Goal: Check status: Check status

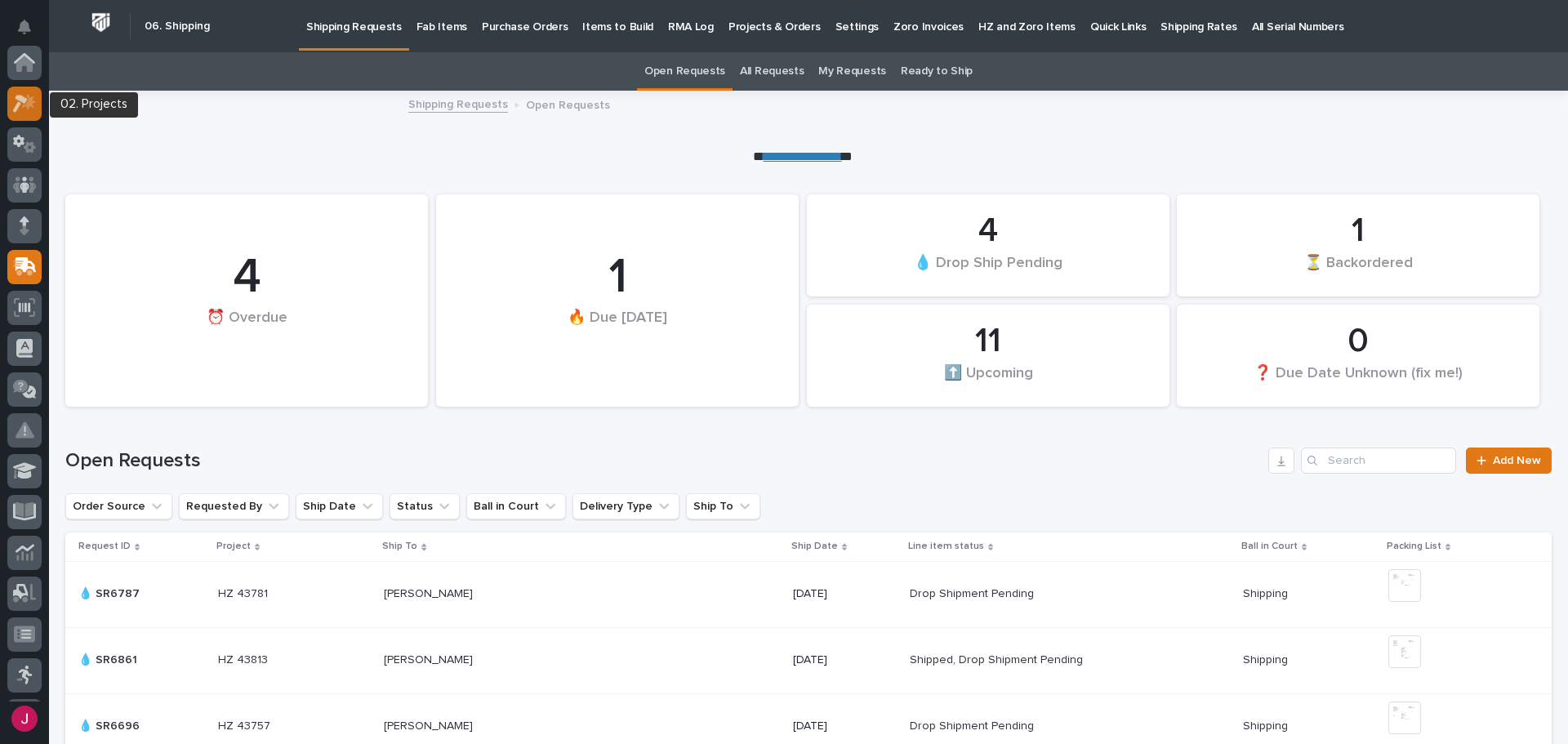
click at [27, 105] on icon at bounding box center [28, 102] width 14 height 17
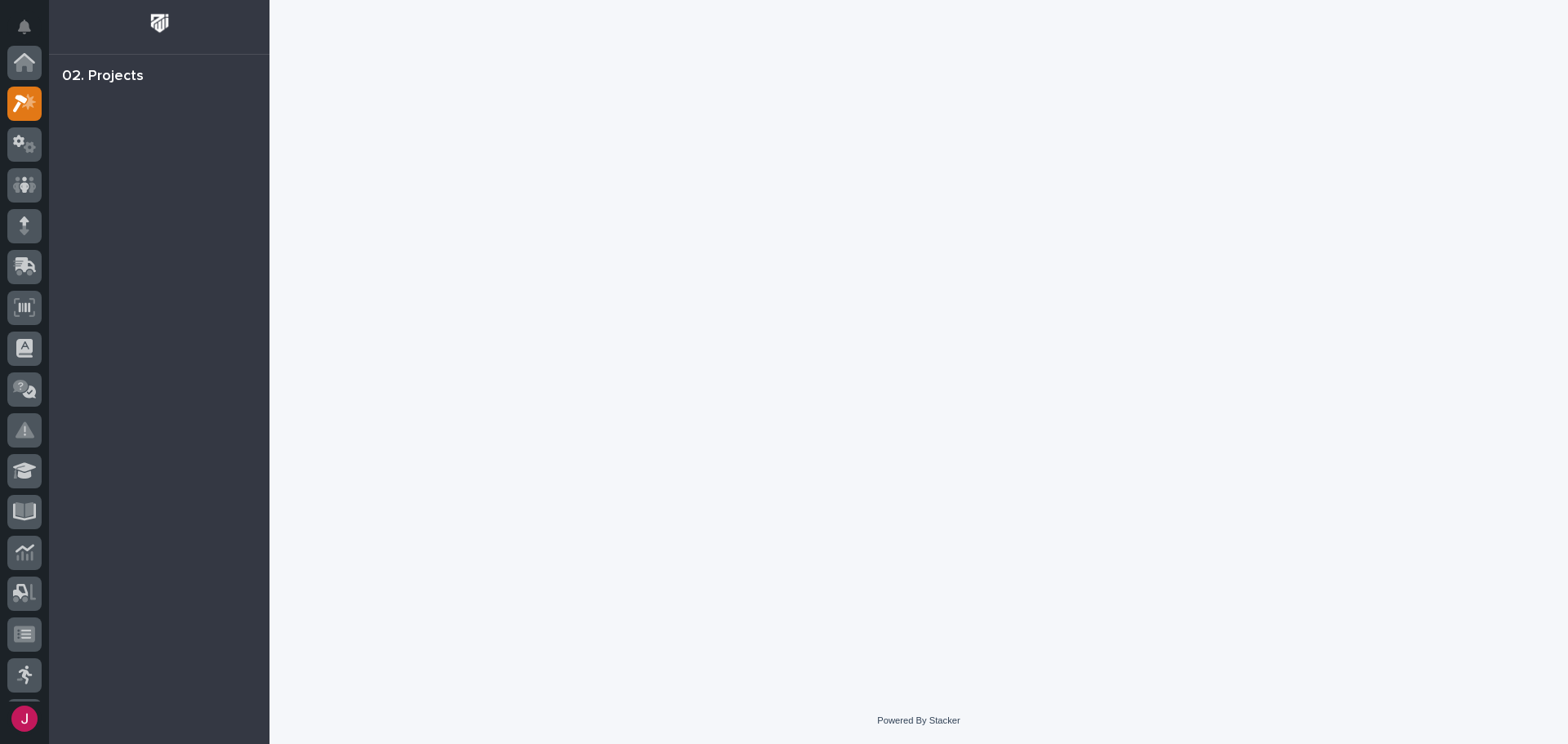
scroll to position [41, 0]
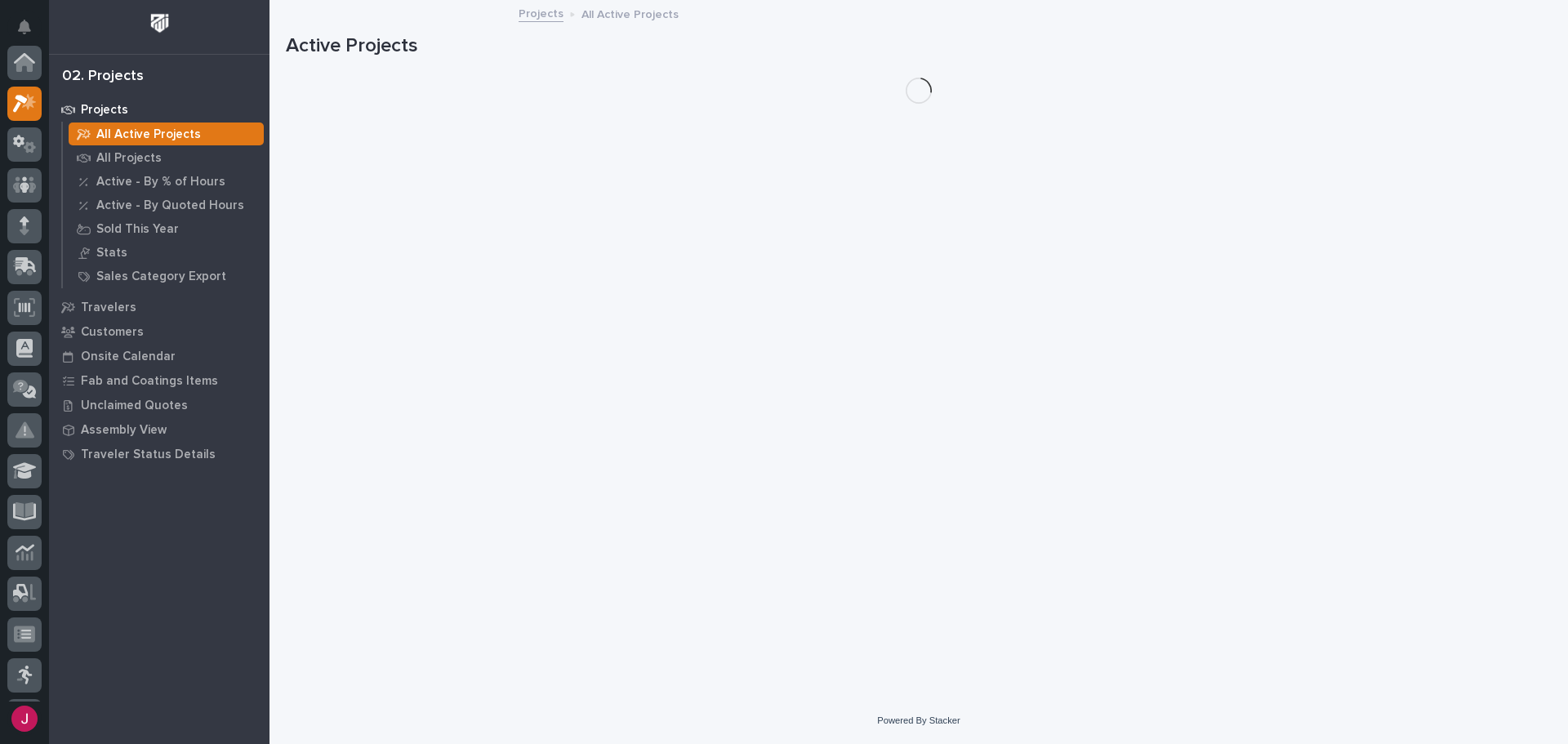
scroll to position [41, 0]
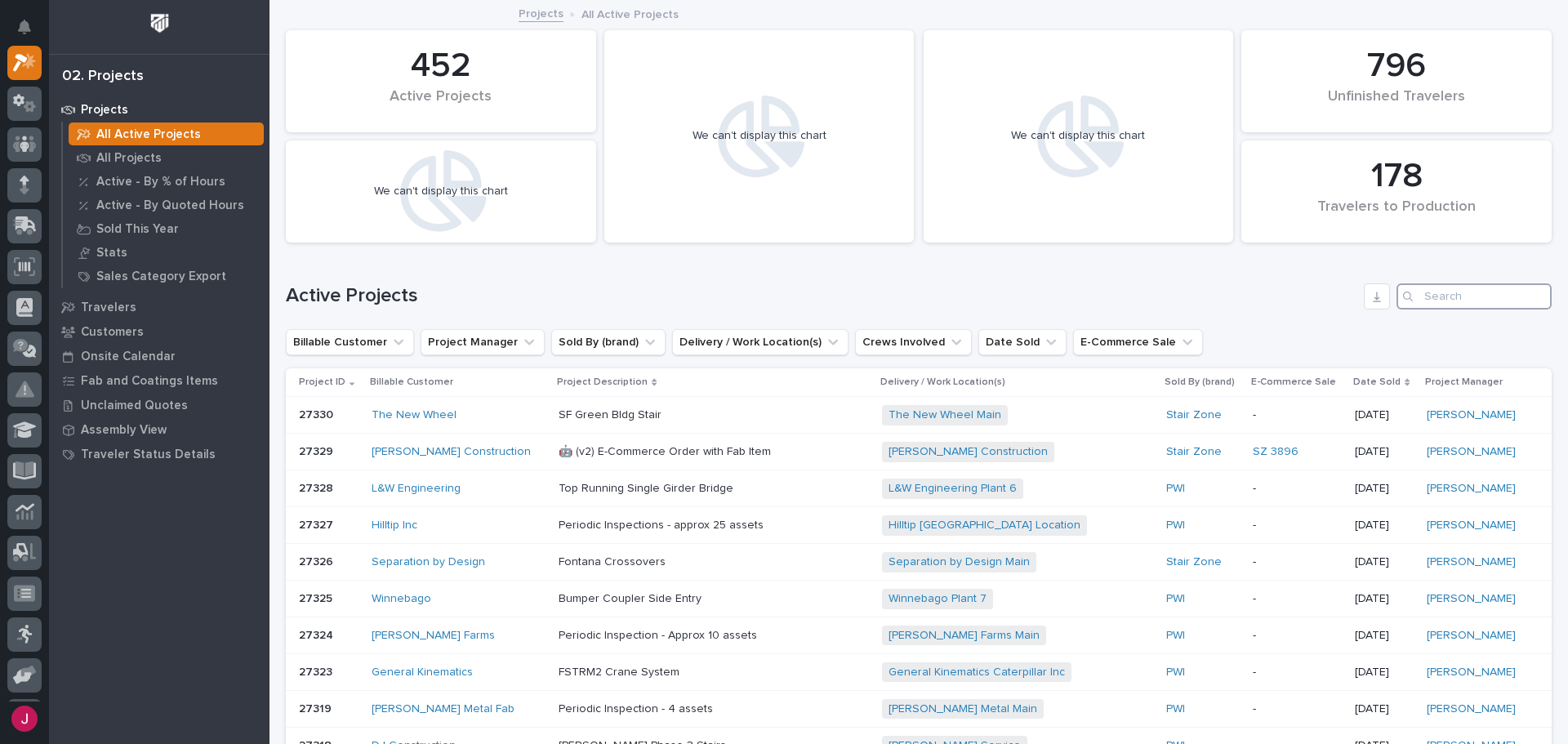
drag, startPoint x: 1417, startPoint y: 288, endPoint x: 1456, endPoint y: 307, distance: 43.4
click at [1423, 292] on input "Search" at bounding box center [1474, 296] width 155 height 26
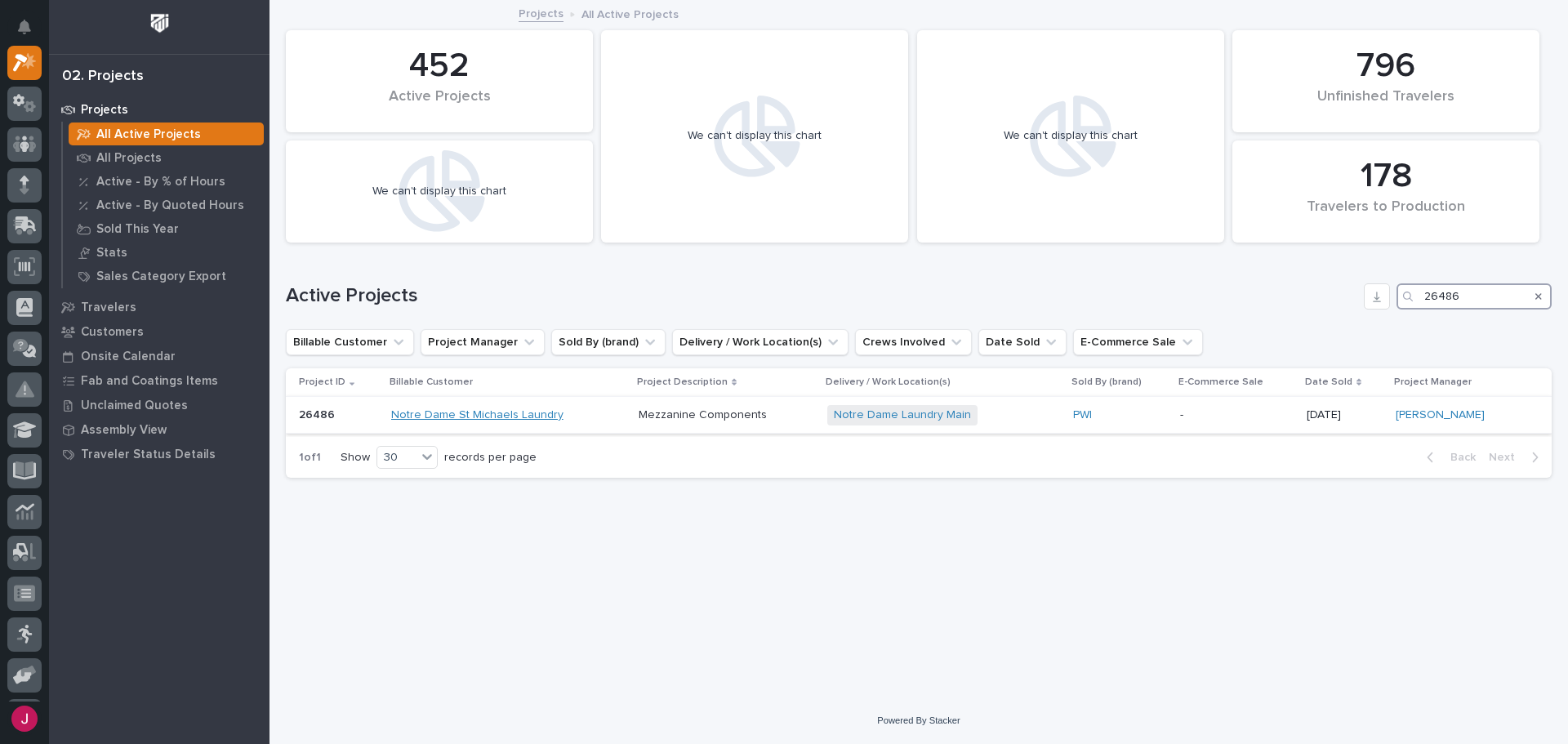
type input "26486"
click at [506, 418] on link "Notre Dame St Michaels Laundry" at bounding box center [477, 415] width 173 height 14
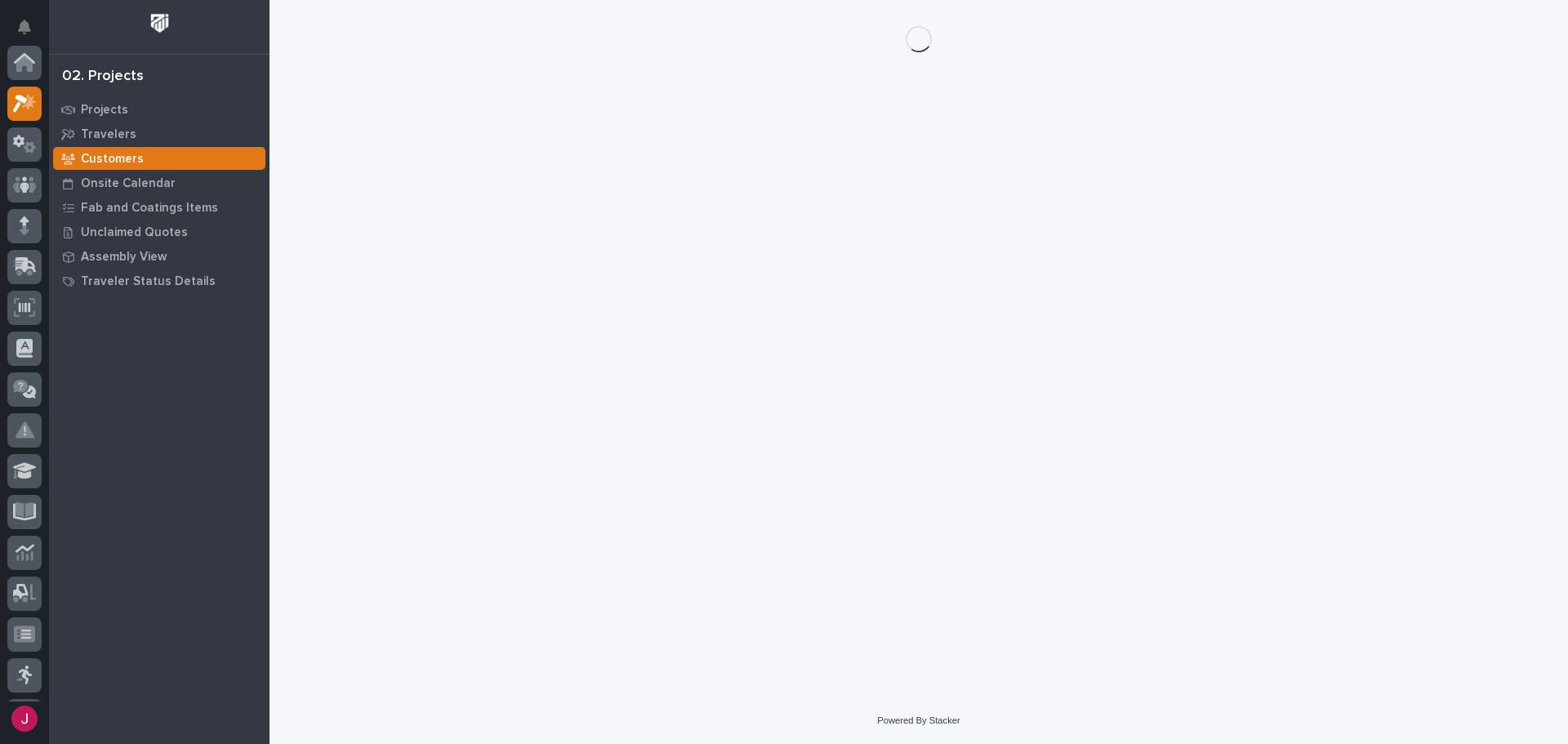
scroll to position [41, 0]
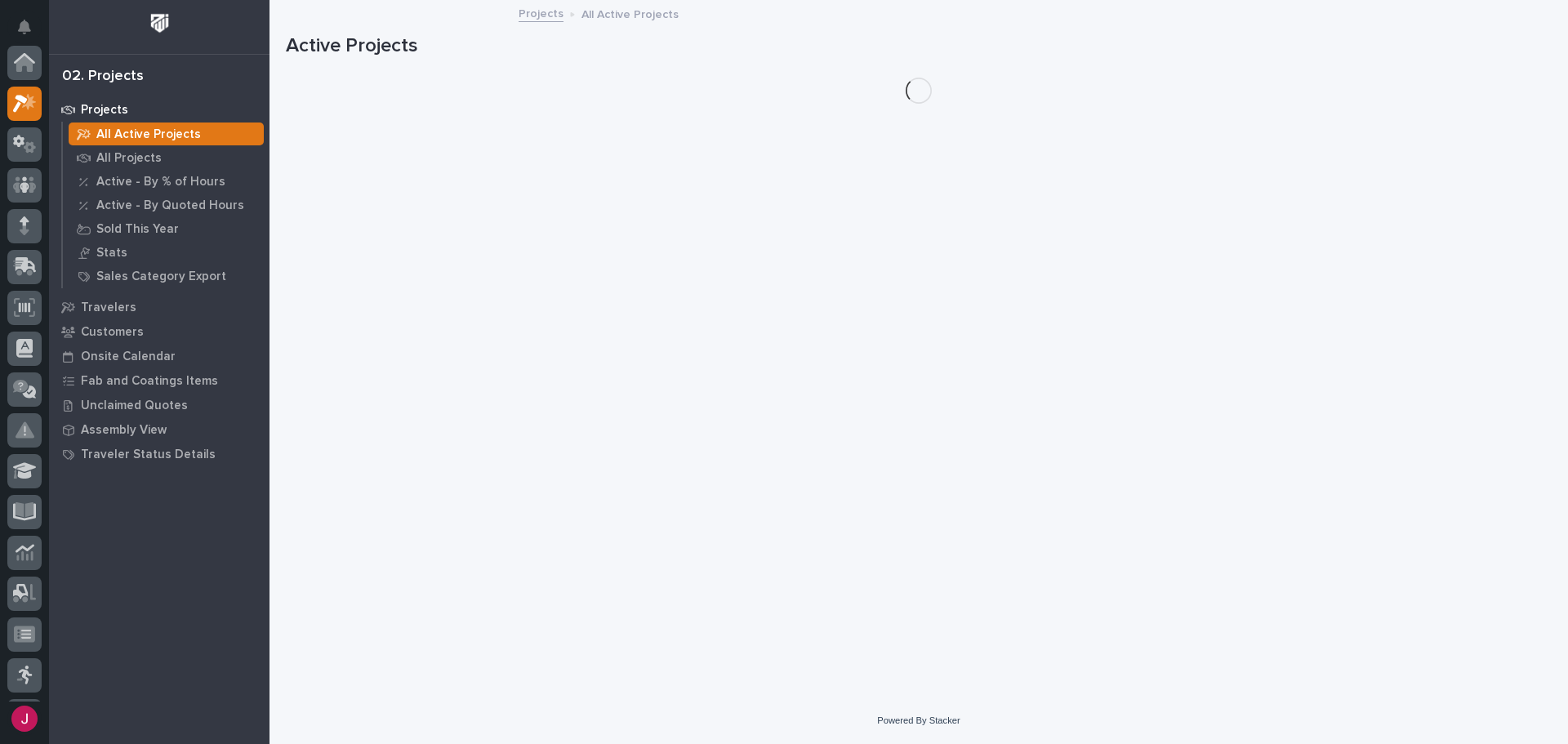
scroll to position [41, 0]
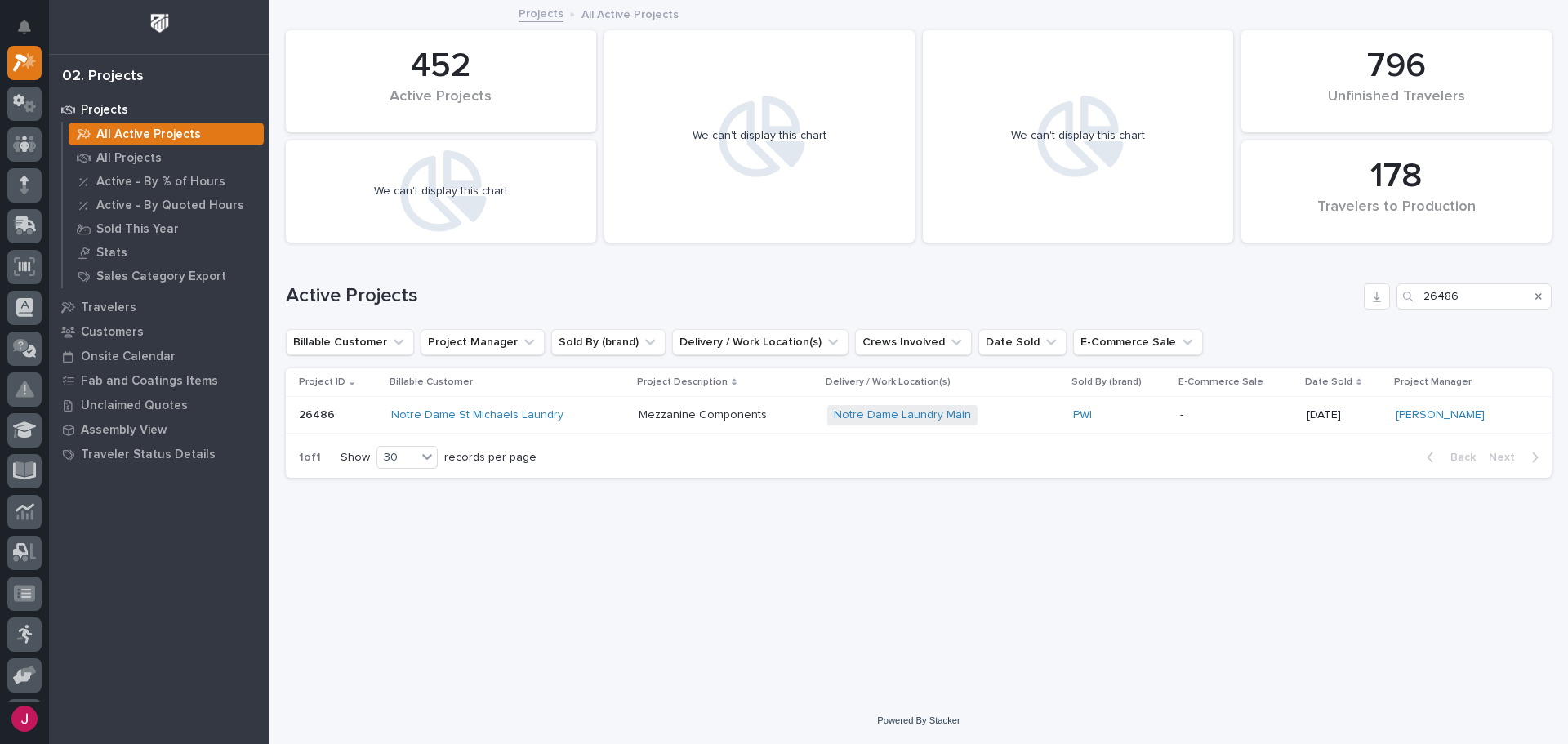
click at [1039, 410] on div "Notre Dame Laundry Main + 0" at bounding box center [943, 415] width 233 height 20
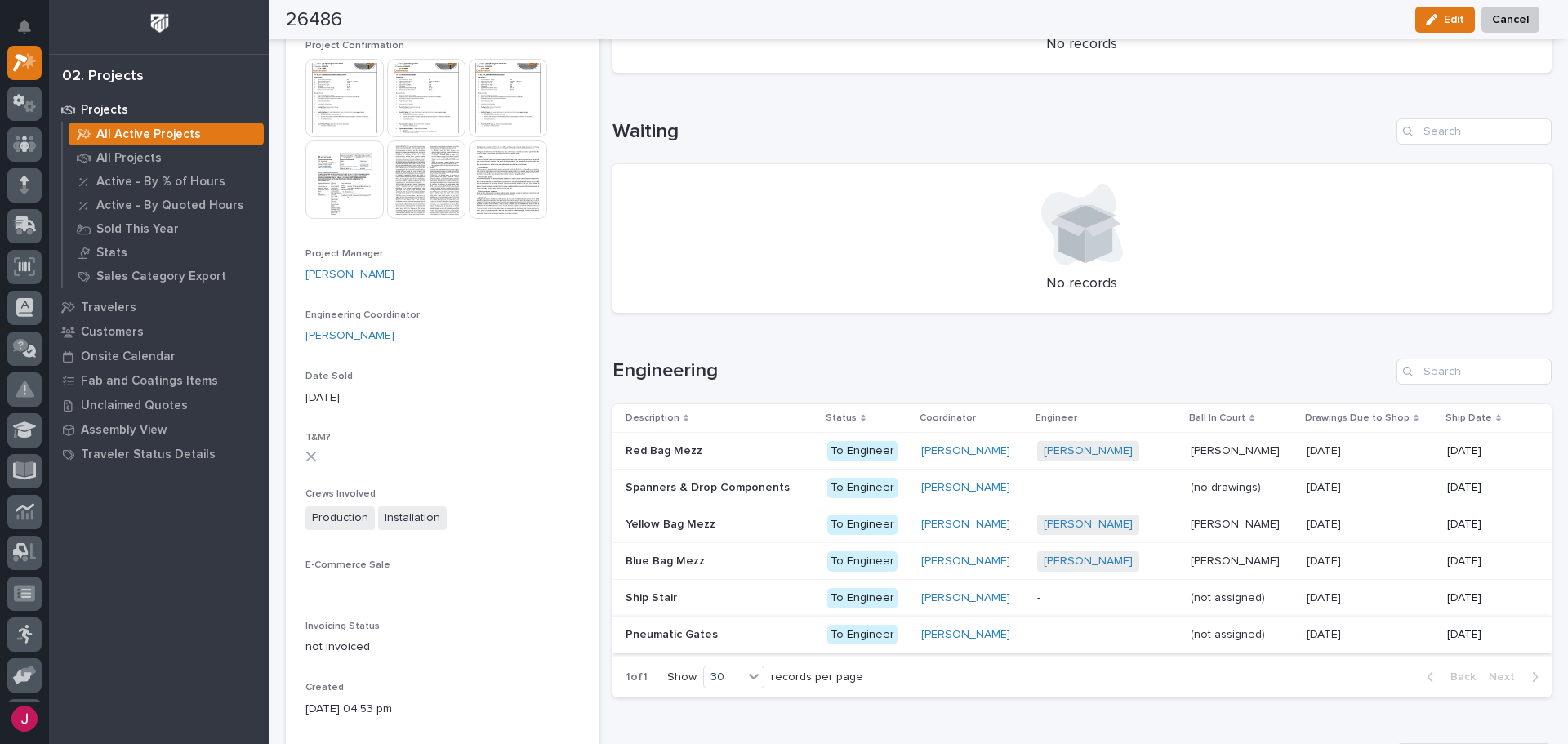
scroll to position [408, 0]
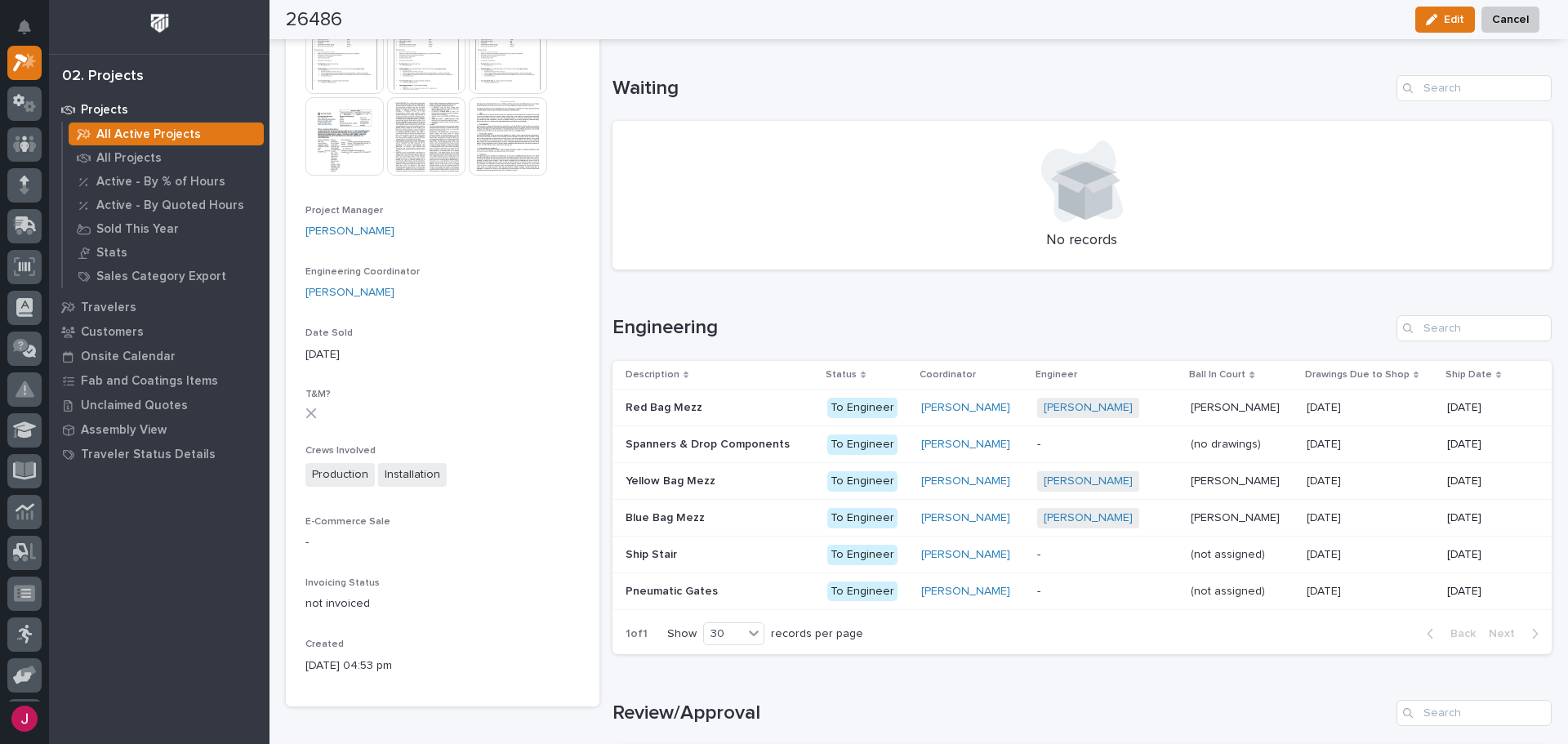
click at [669, 403] on p "Red Bag Mezz" at bounding box center [665, 406] width 80 height 17
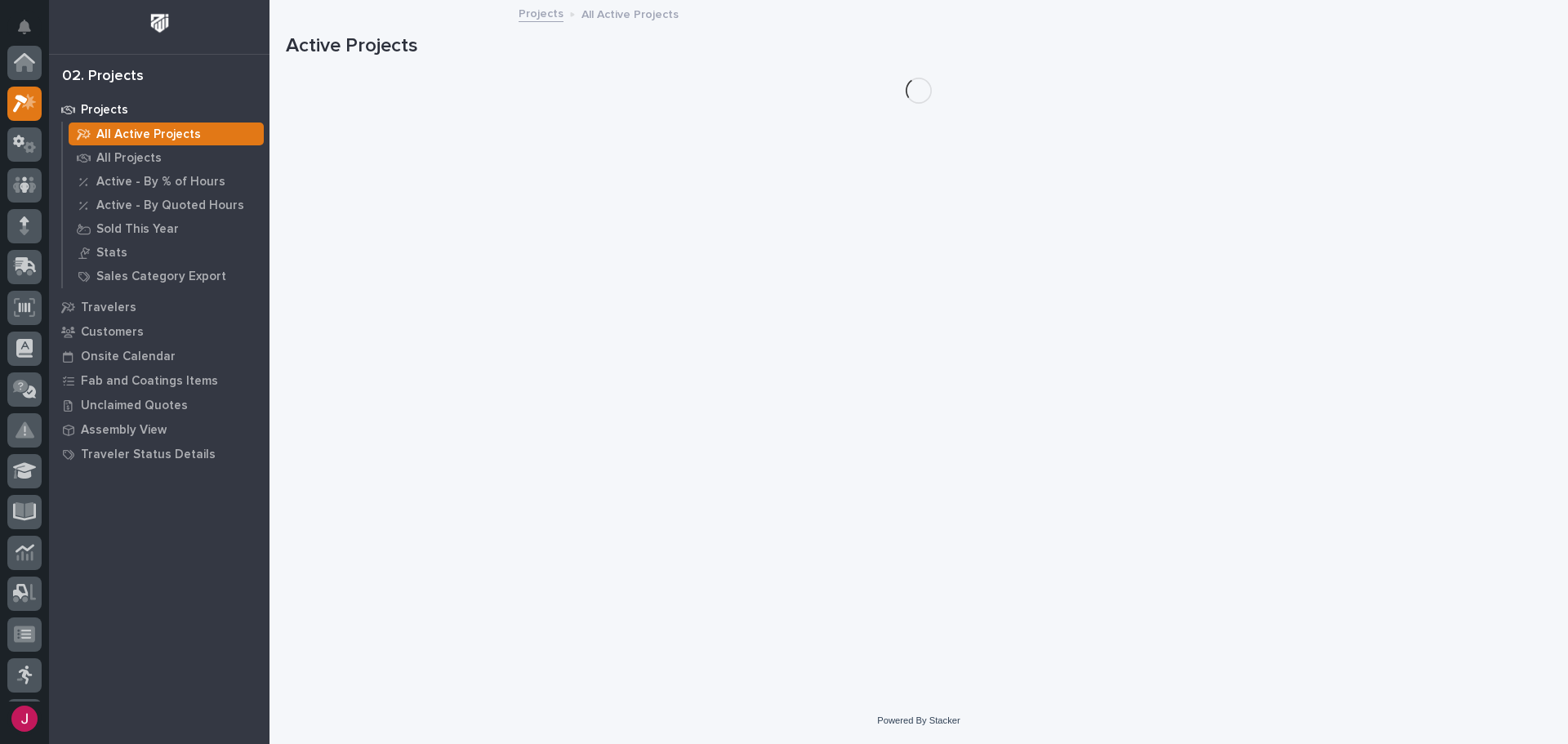
scroll to position [41, 0]
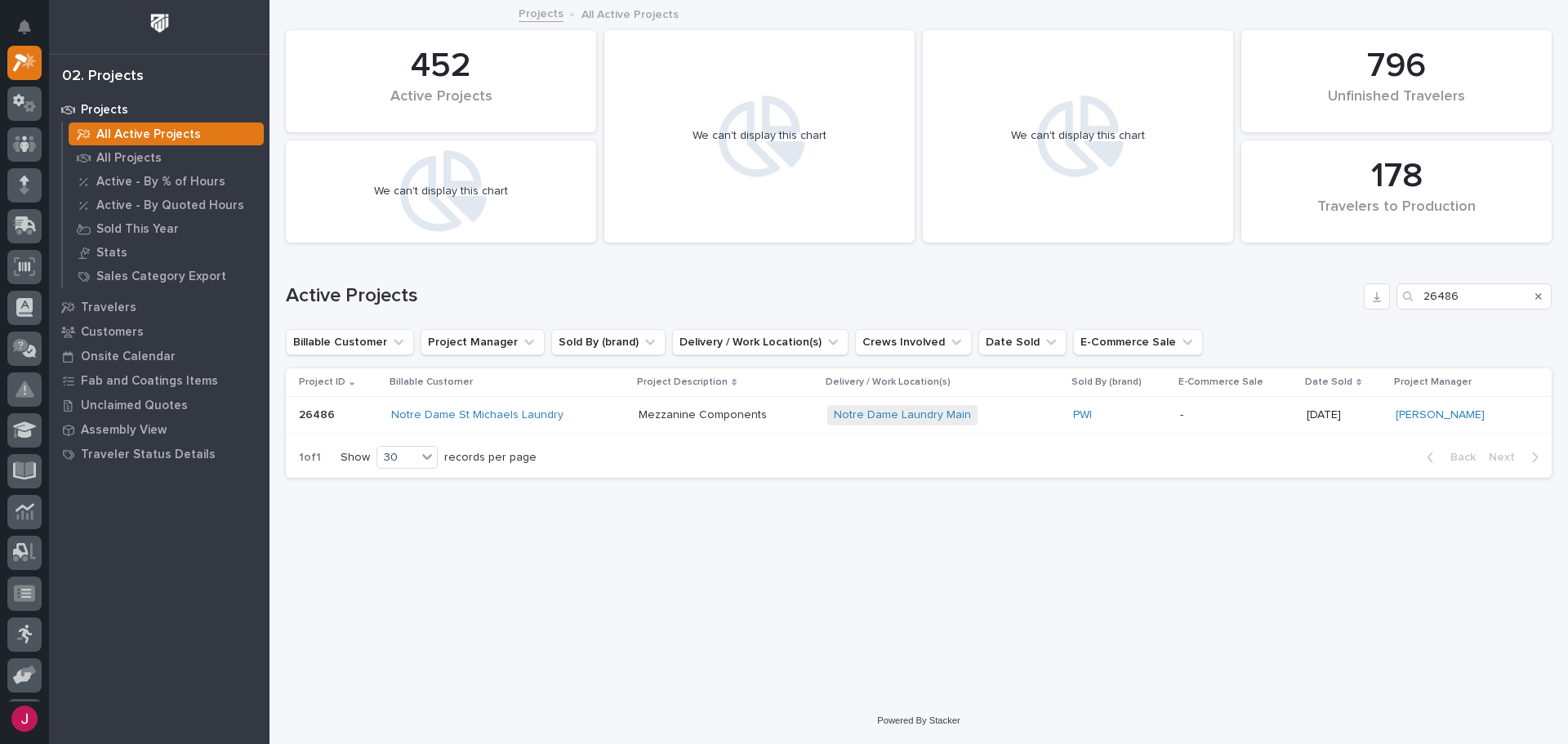
click at [1028, 412] on div "Notre Dame Laundry Main + 0" at bounding box center [943, 415] width 233 height 20
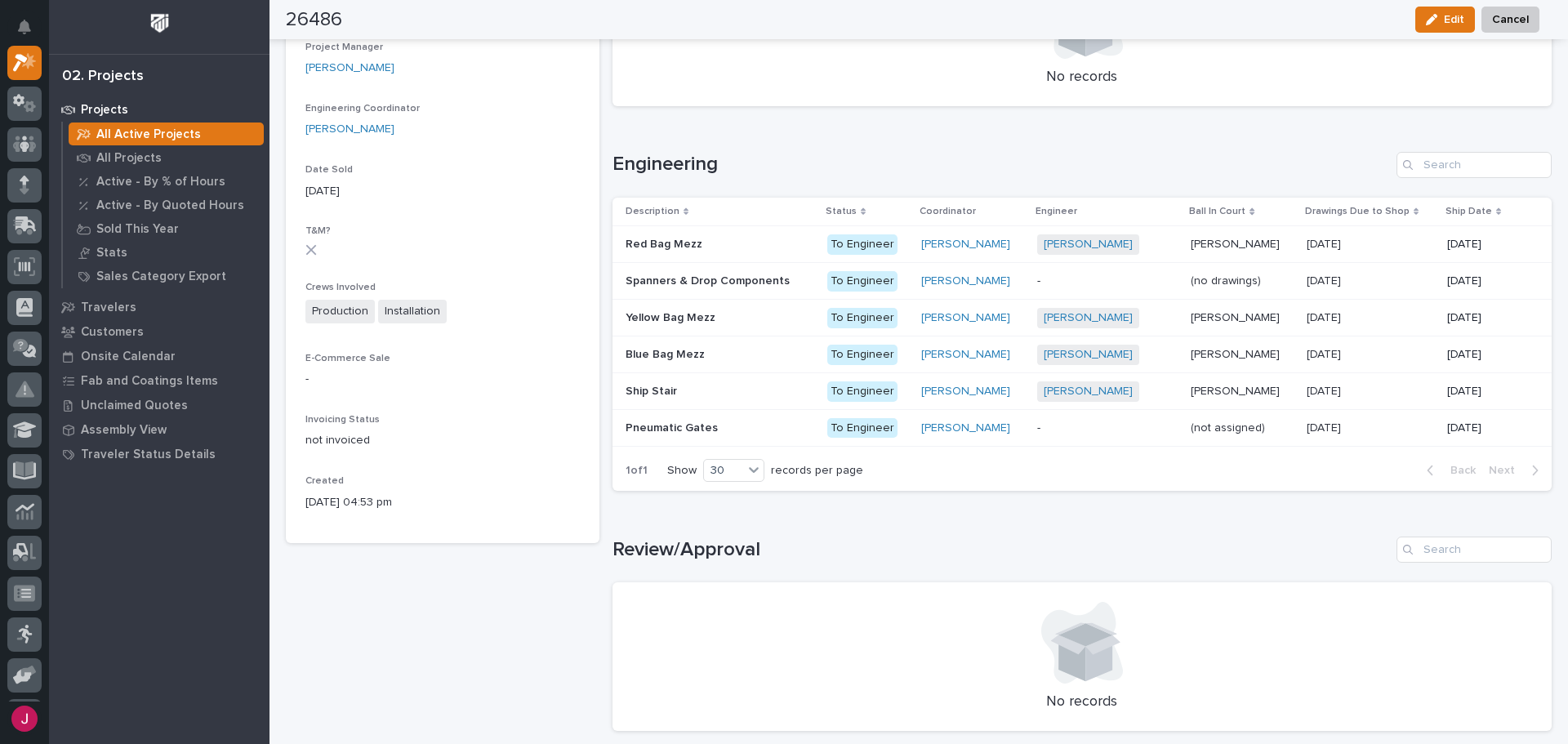
scroll to position [490, 0]
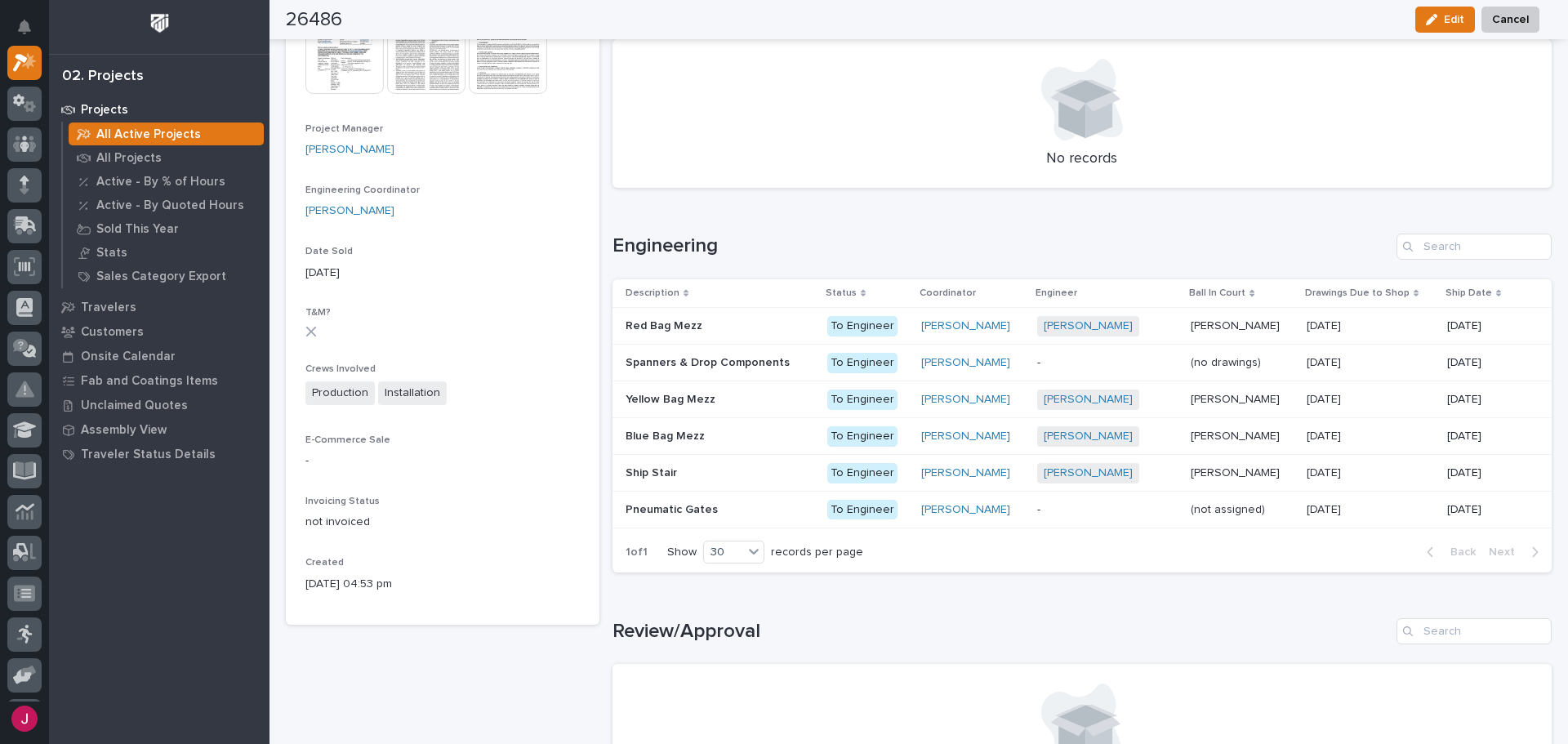
click at [747, 326] on p at bounding box center [719, 326] width 188 height 14
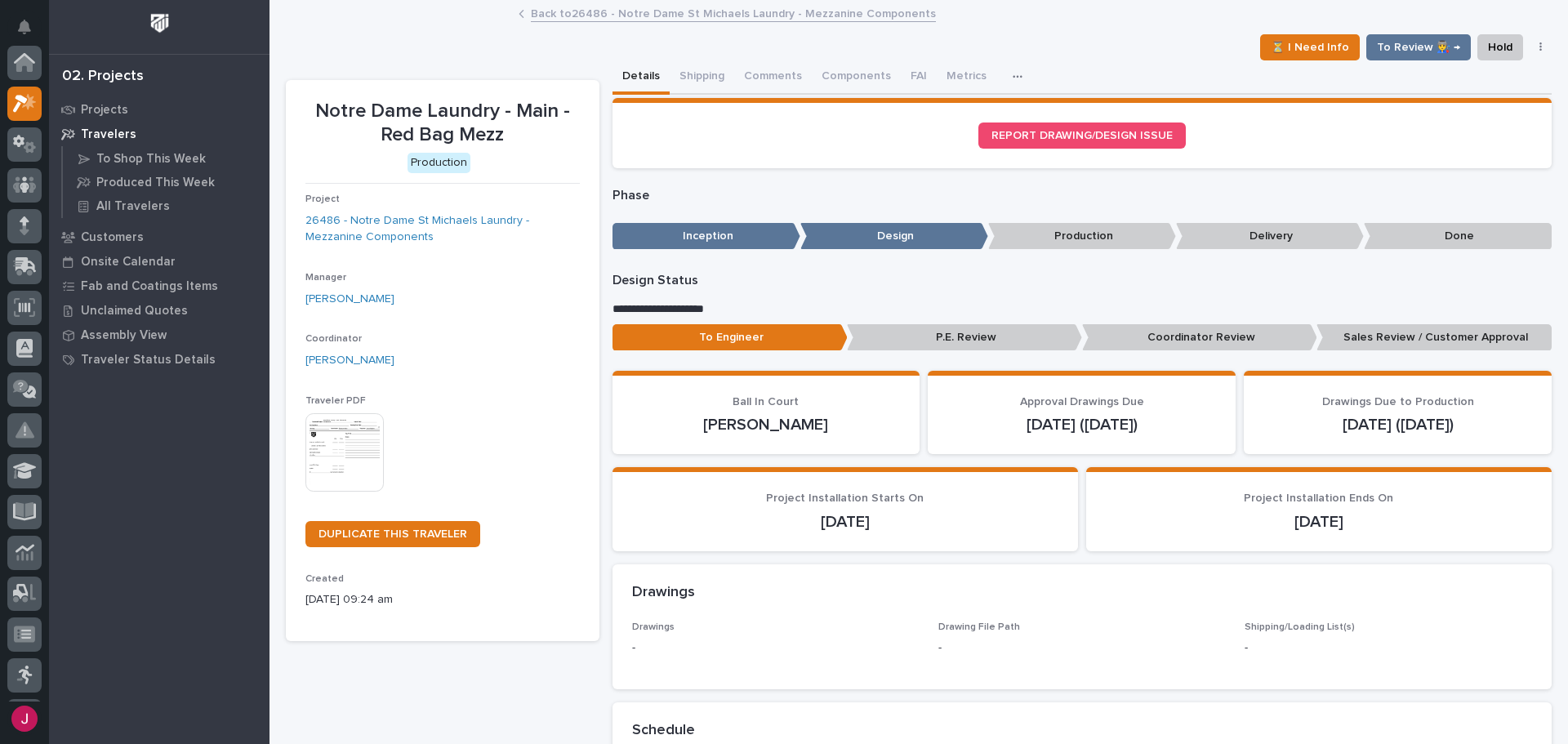
click at [679, 324] on p "To Engineer" at bounding box center [730, 337] width 235 height 27
click at [957, 79] on button "Metrics" at bounding box center [967, 77] width 60 height 34
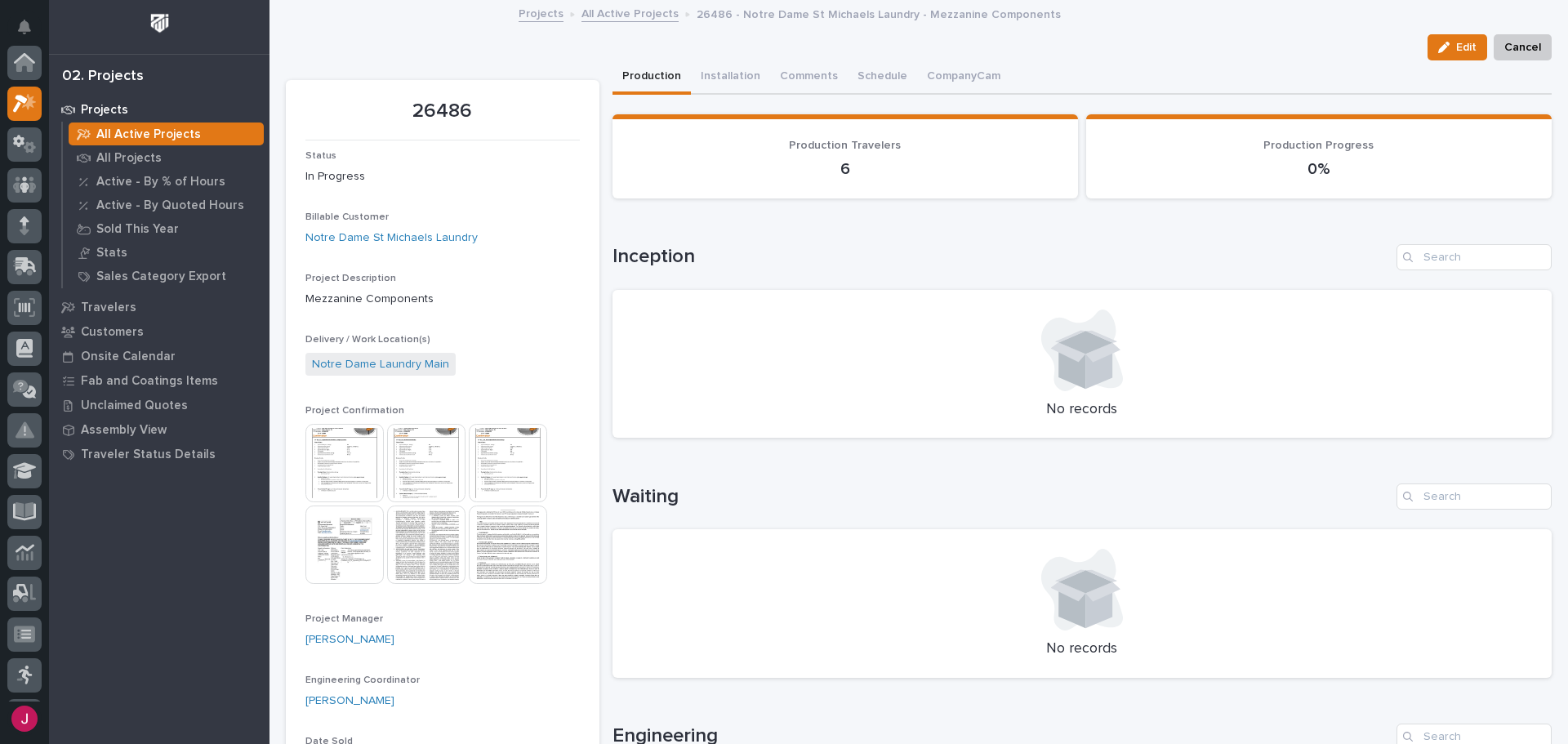
scroll to position [41, 0]
